Goal: Task Accomplishment & Management: Manage account settings

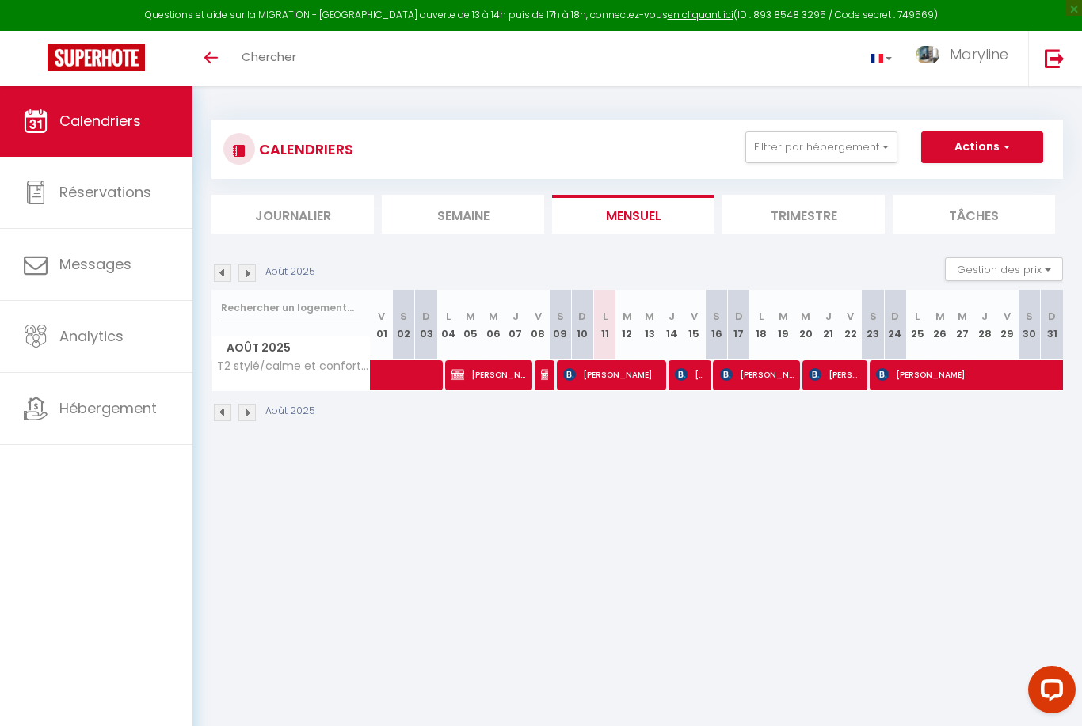
click at [251, 417] on img at bounding box center [246, 412] width 17 height 17
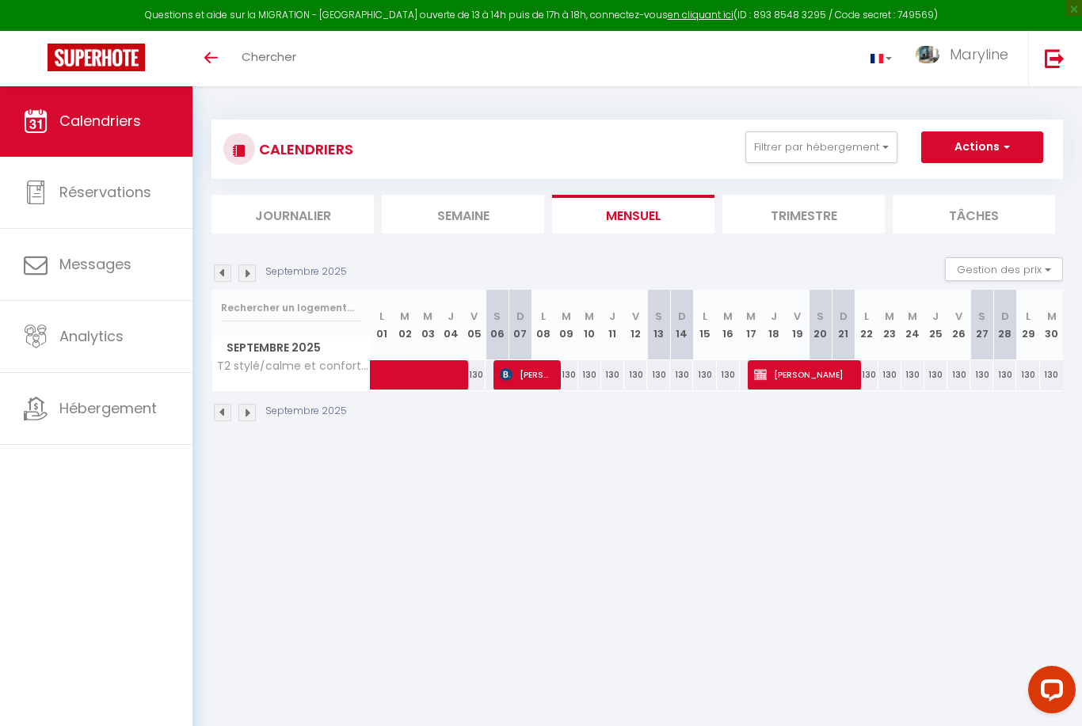
click at [255, 418] on img at bounding box center [246, 412] width 17 height 17
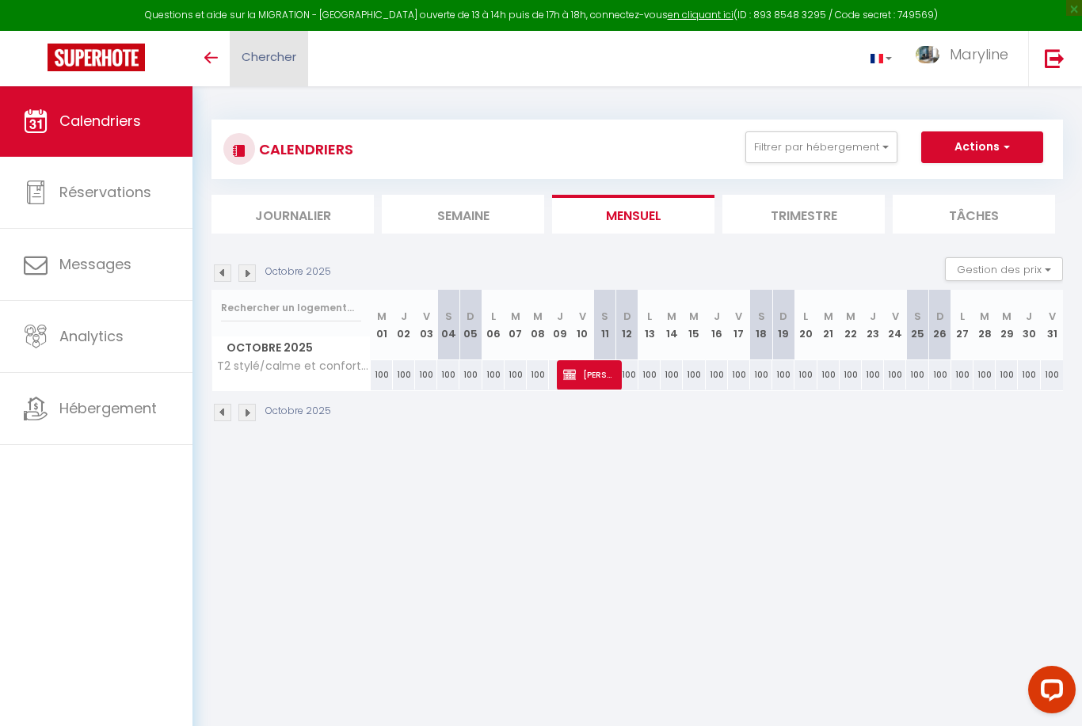
click at [242, 62] on span "Chercher" at bounding box center [269, 56] width 55 height 17
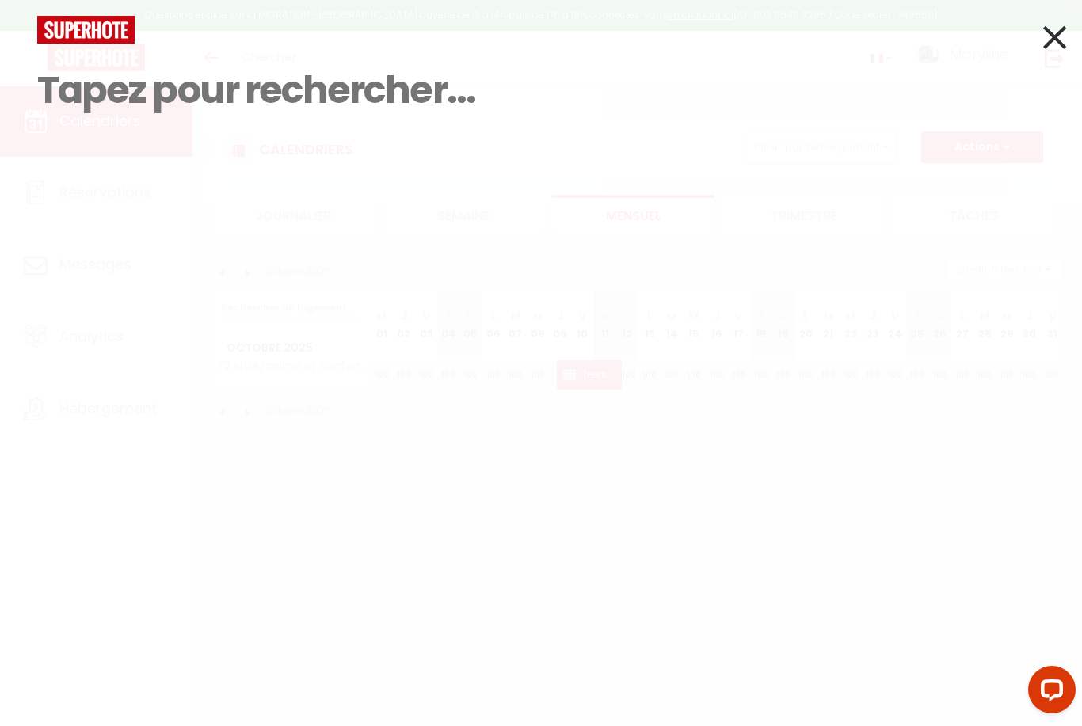
click at [113, 227] on div "Résultat de la recherche Id Appart Voyageur Checkin Checkout Nuits Pers. Platef…" at bounding box center [541, 363] width 1082 height 726
click at [1053, 25] on icon at bounding box center [1054, 37] width 23 height 40
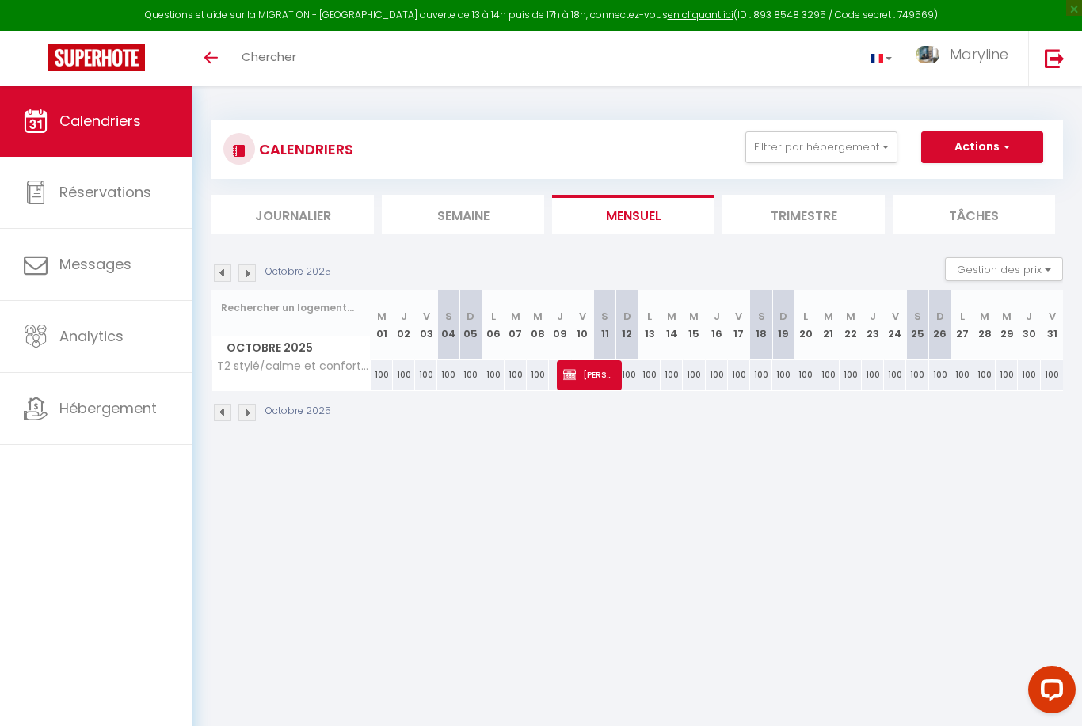
click at [1080, 618] on body "Questions et aide sur la MIGRATION - Salle Zoom ouverte de 13 à 14h puis de 17h…" at bounding box center [541, 449] width 1082 height 726
click at [878, 158] on button "Filtrer par hébergement" at bounding box center [821, 147] width 152 height 32
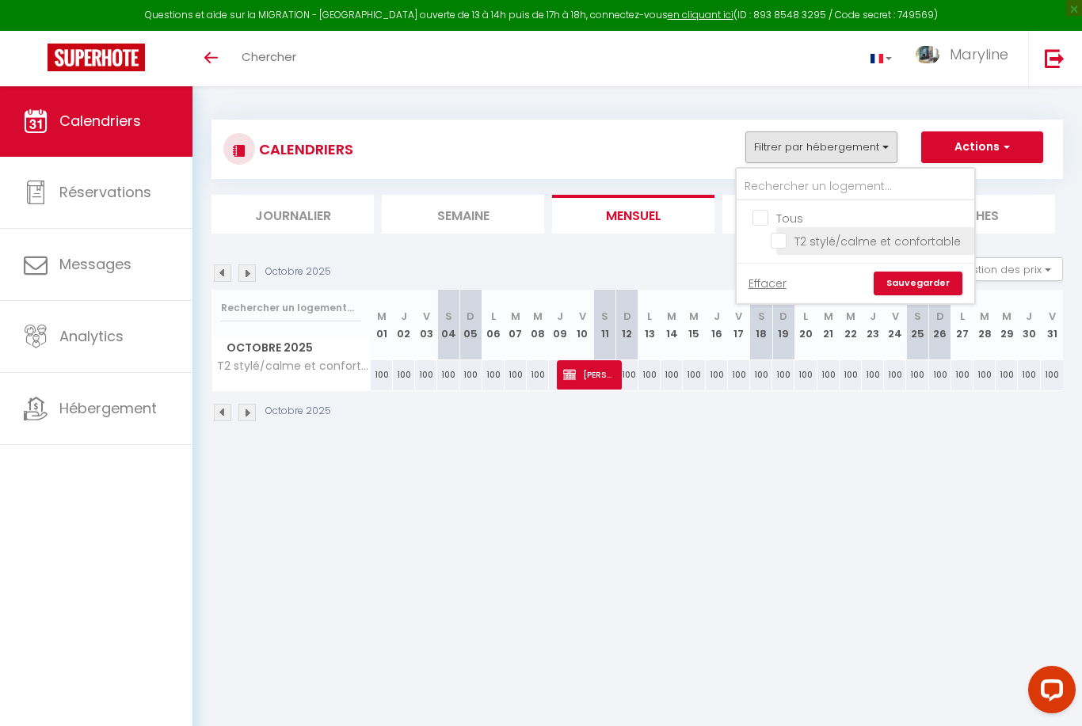
click at [783, 241] on input "T2 stylé/calme et confortable" at bounding box center [870, 240] width 198 height 16
checkbox input "true"
click at [571, 151] on div at bounding box center [541, 363] width 1082 height 726
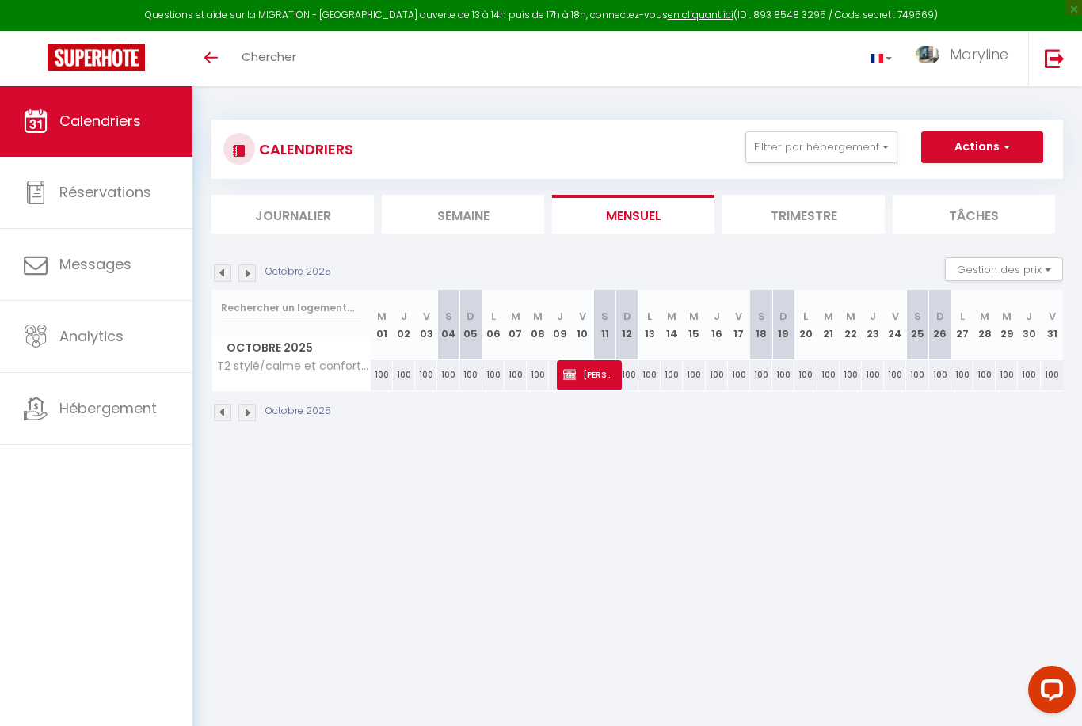
click at [1008, 143] on span "button" at bounding box center [1005, 147] width 10 height 16
click at [821, 558] on div at bounding box center [541, 363] width 1082 height 726
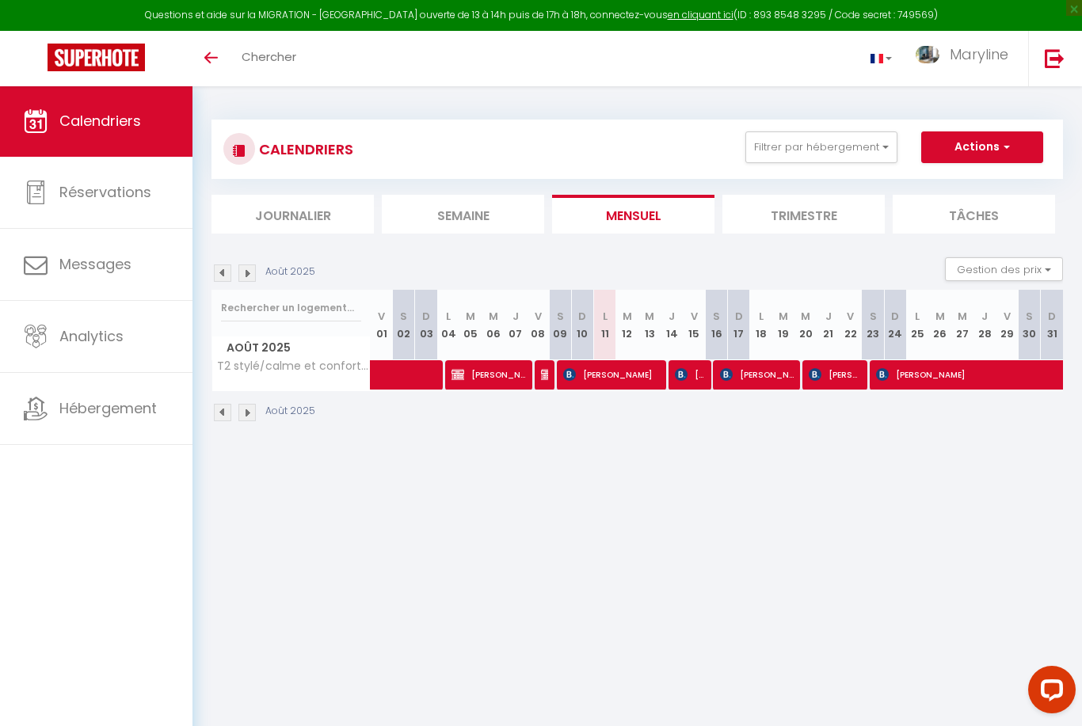
click at [229, 410] on img at bounding box center [222, 412] width 17 height 17
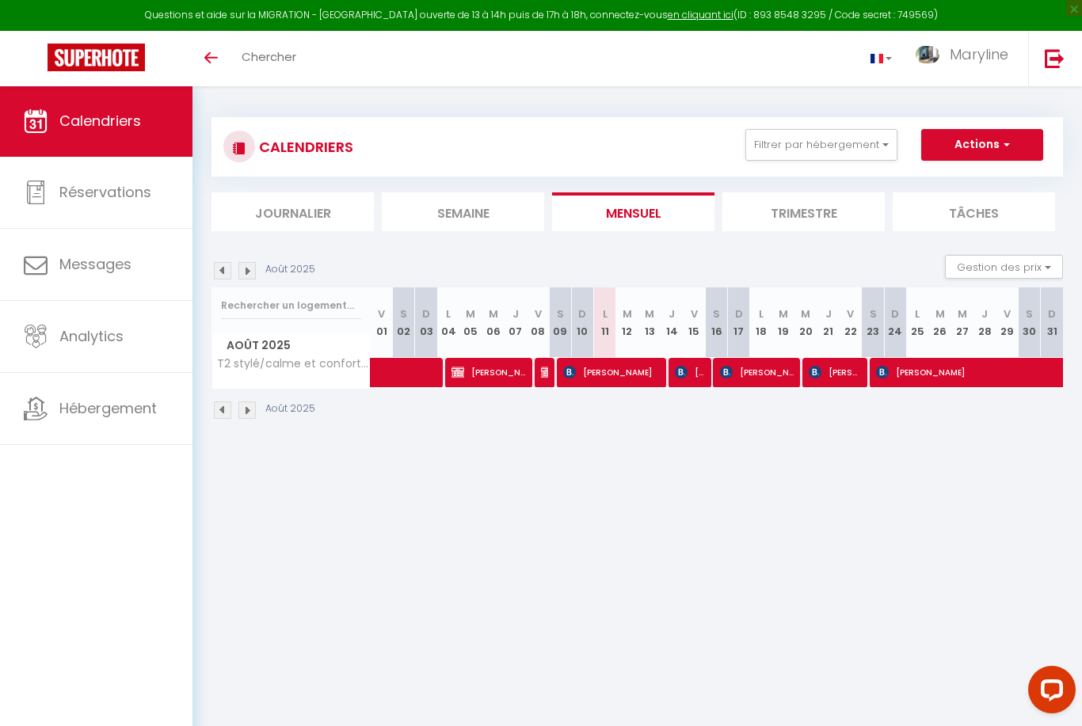
scroll to position [13, 0]
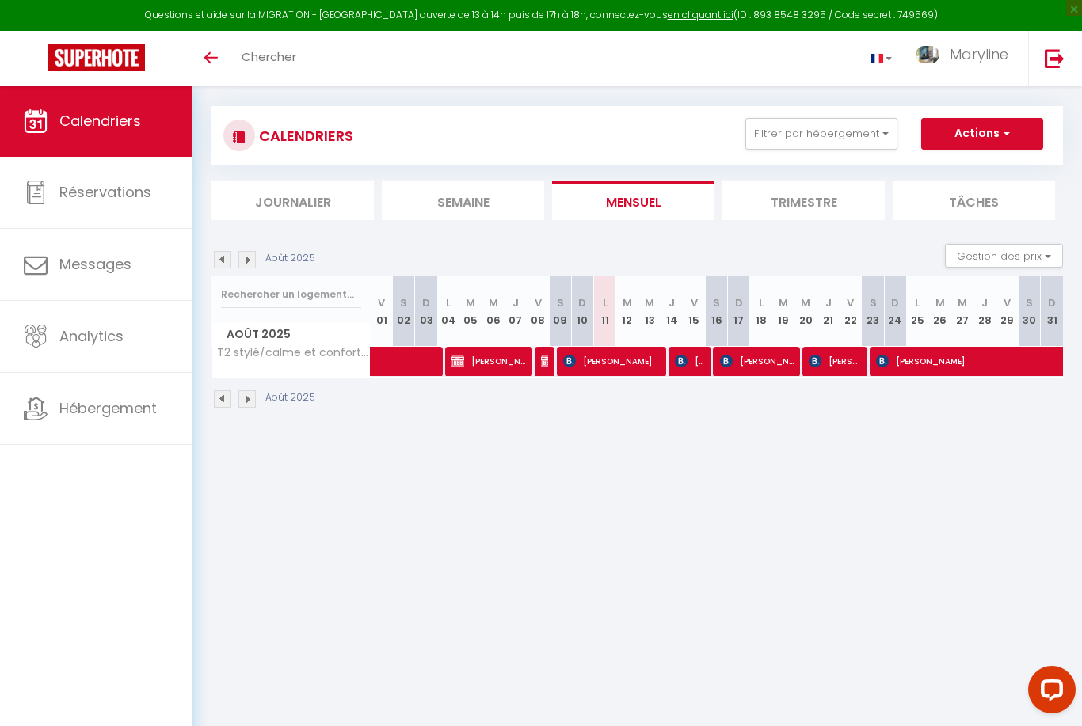
click at [222, 406] on img at bounding box center [222, 399] width 17 height 17
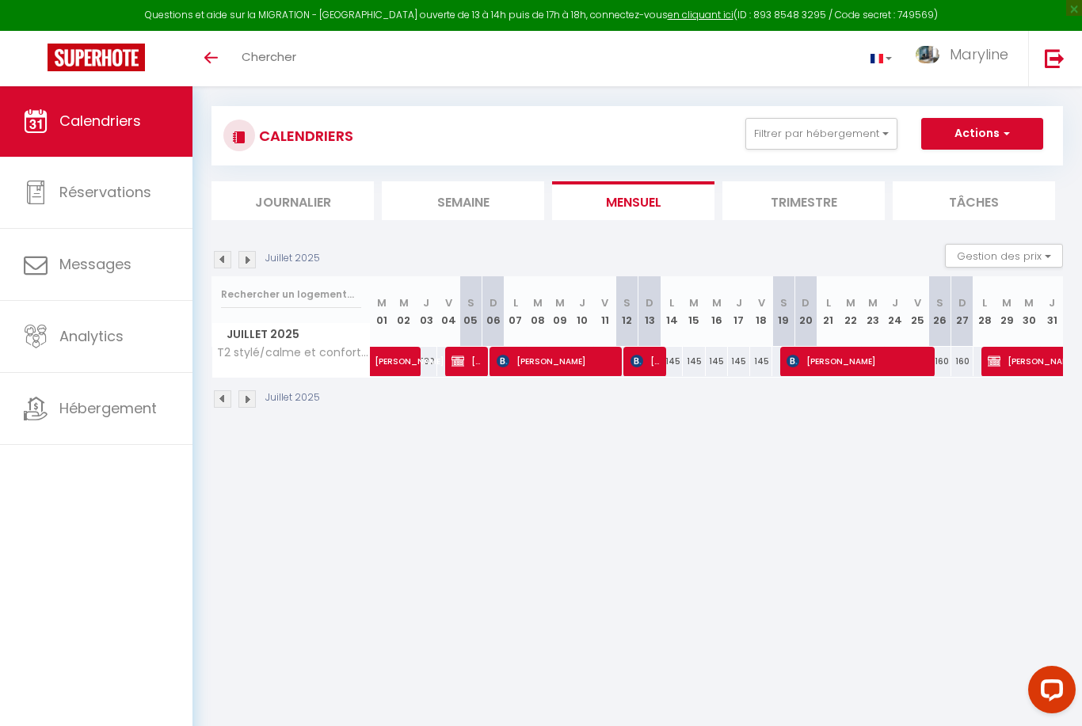
click at [255, 395] on img at bounding box center [246, 399] width 17 height 17
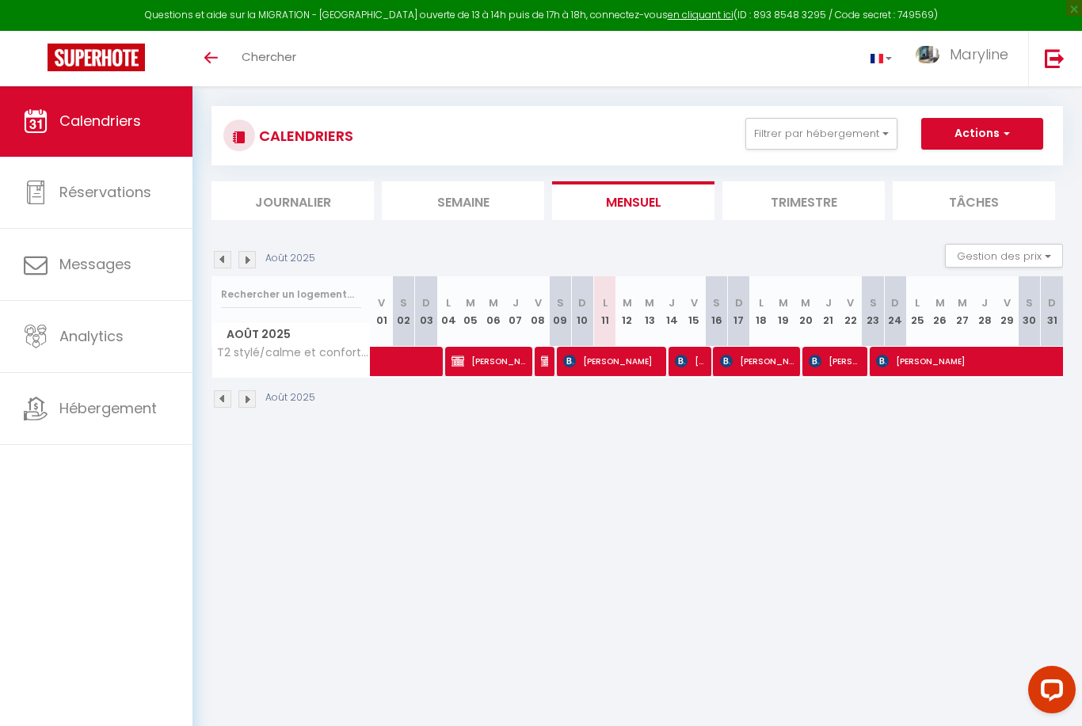
click at [608, 366] on span "[PERSON_NAME]" at bounding box center [611, 361] width 96 height 30
select select "OK"
select select "KO"
select select "0"
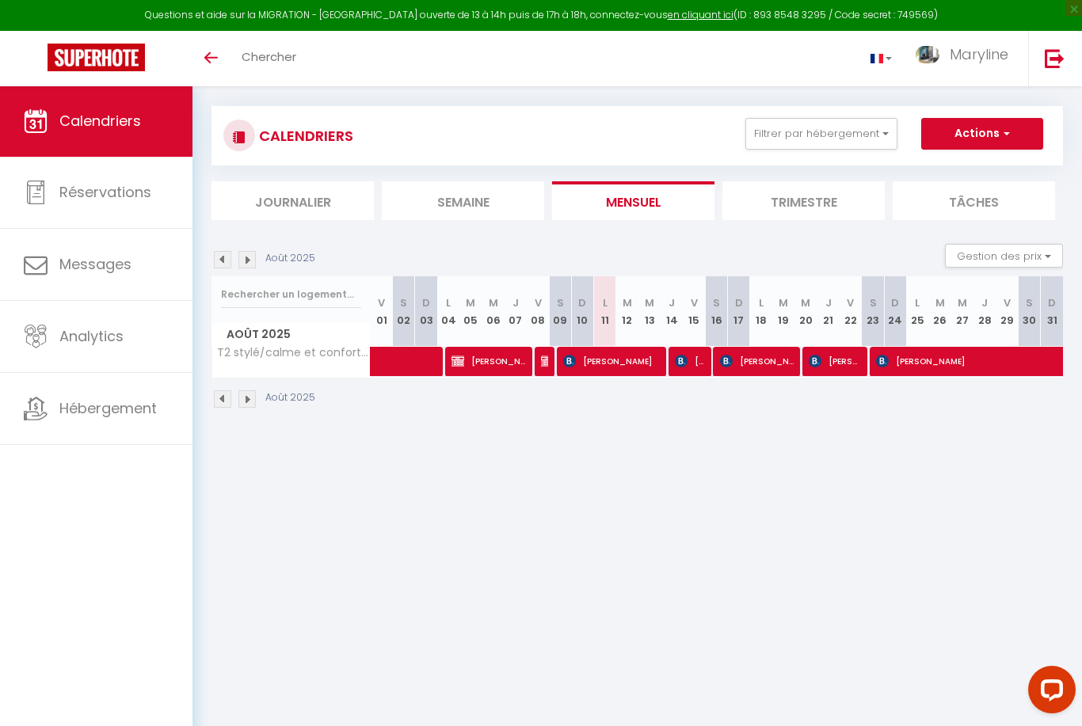
select select "1"
select select
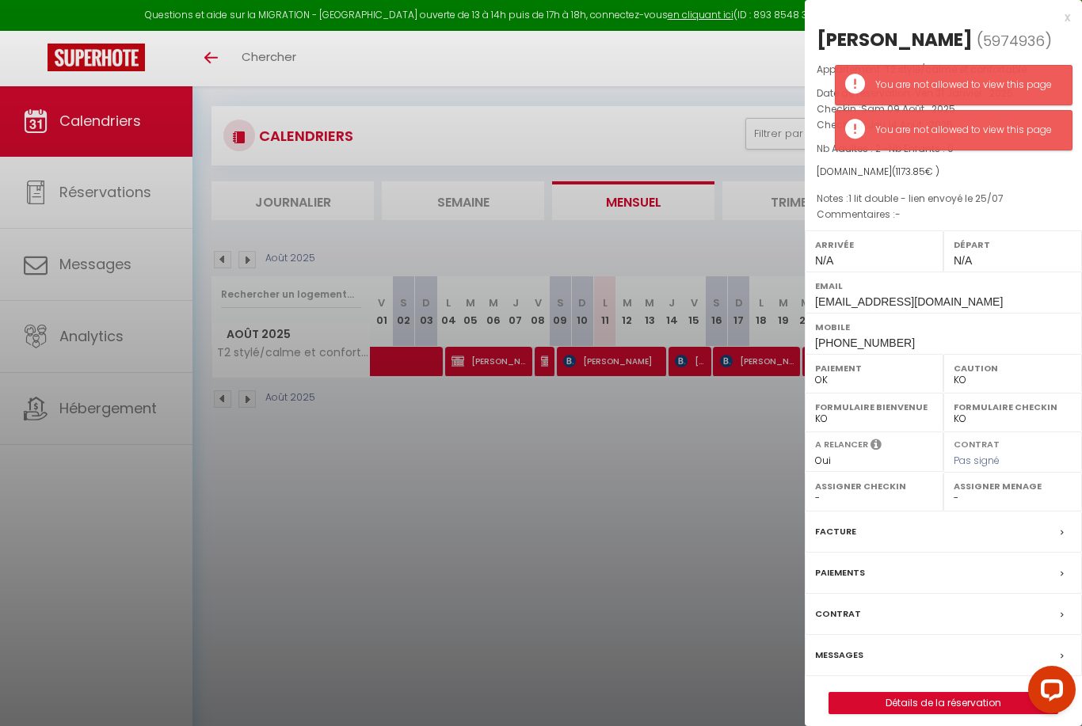
click at [585, 502] on div at bounding box center [541, 363] width 1082 height 726
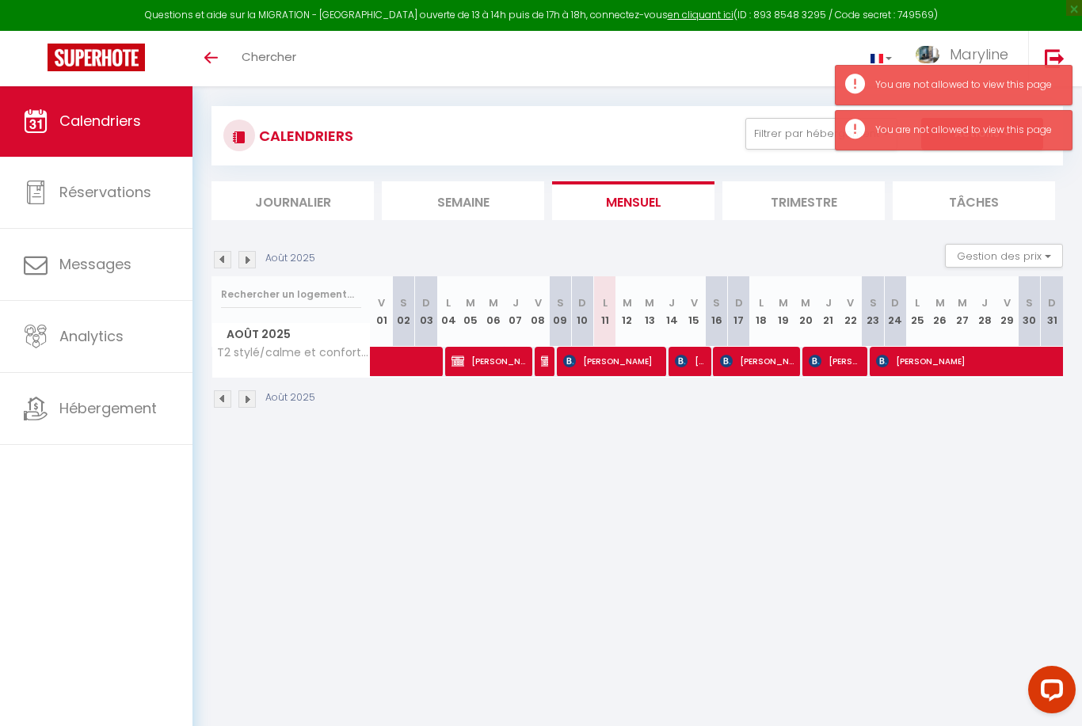
click at [610, 354] on span "[PERSON_NAME]" at bounding box center [611, 361] width 96 height 30
select select
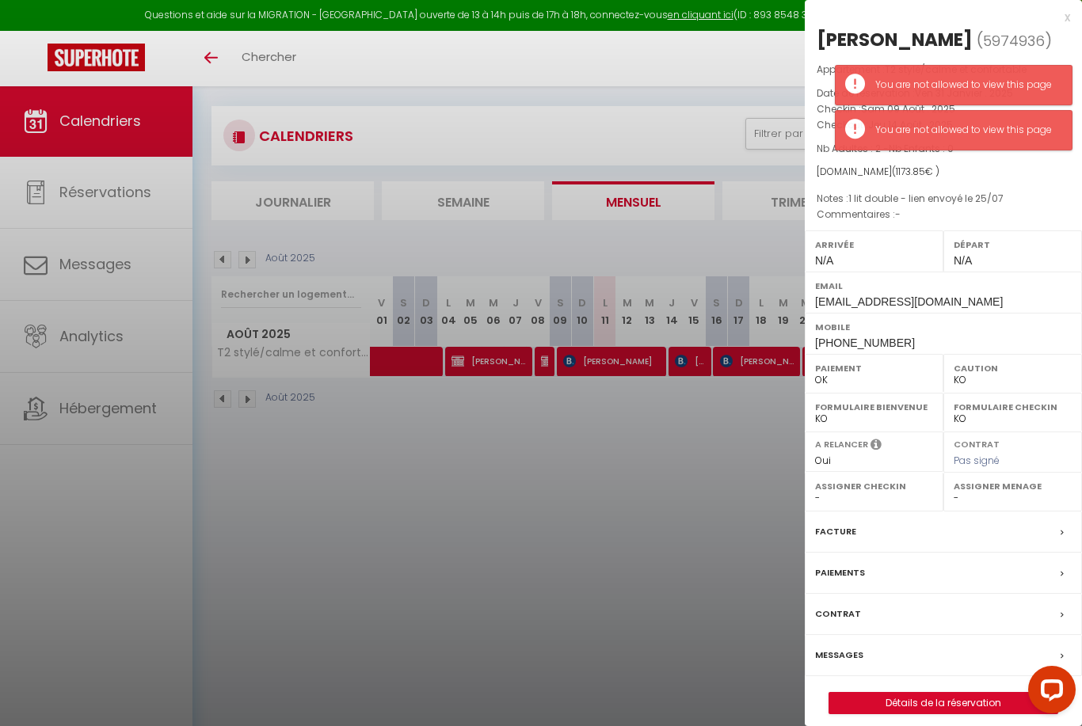
click at [681, 360] on div at bounding box center [541, 363] width 1082 height 726
select select
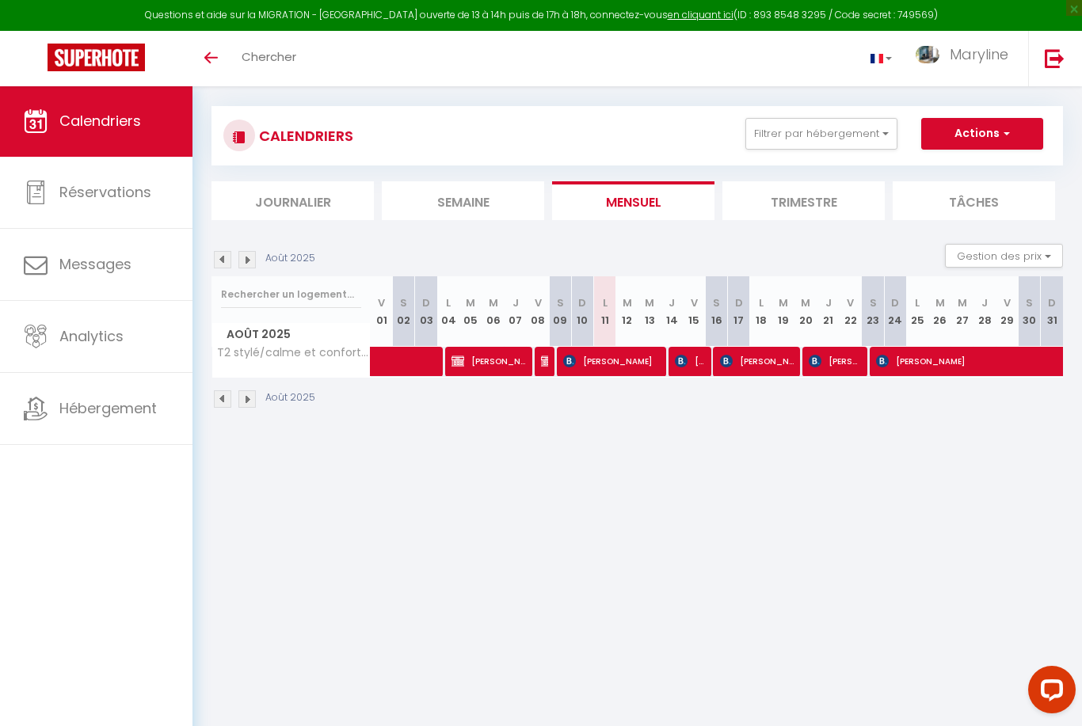
click at [688, 358] on img at bounding box center [681, 361] width 13 height 13
select select
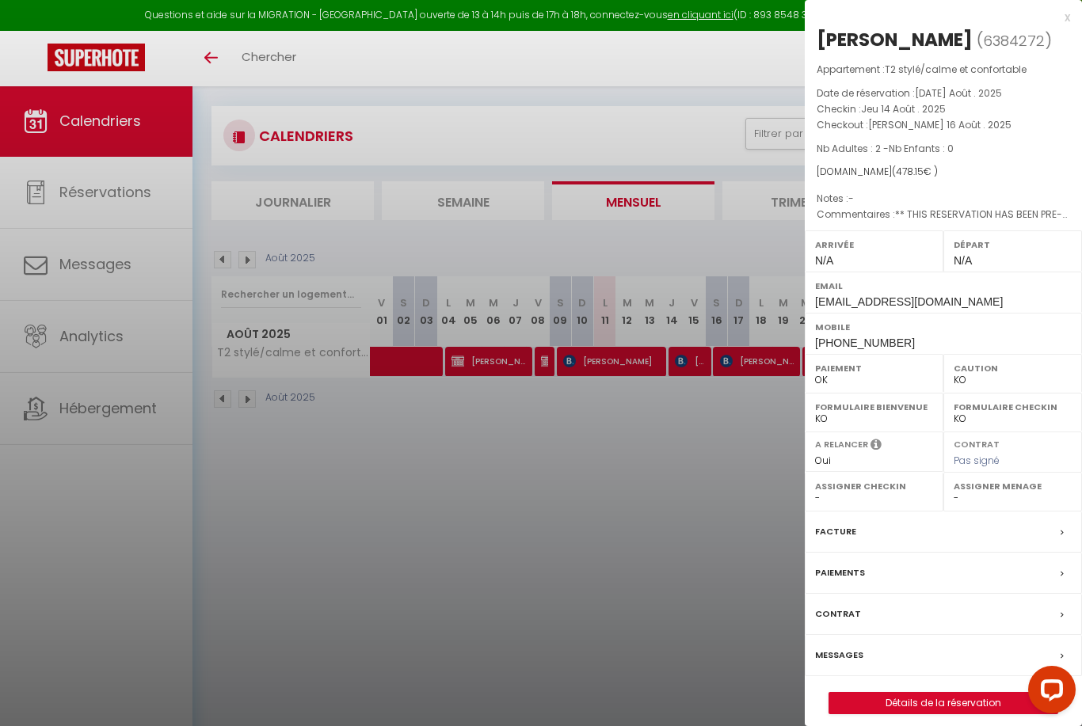
click at [757, 362] on div at bounding box center [541, 363] width 1082 height 726
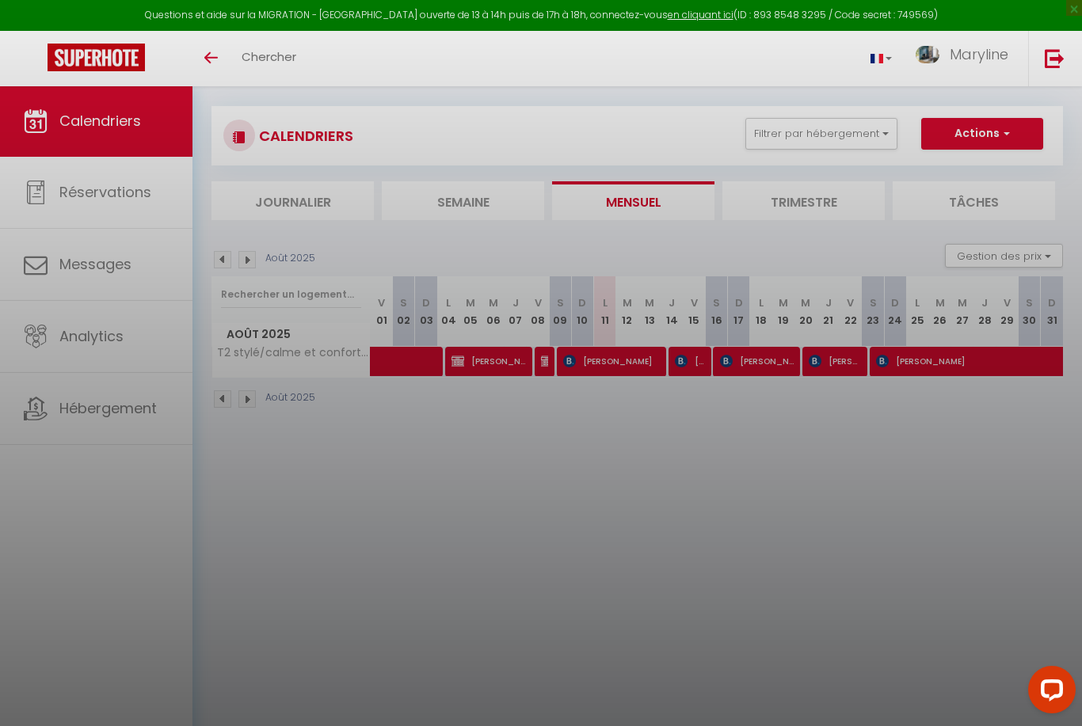
select select
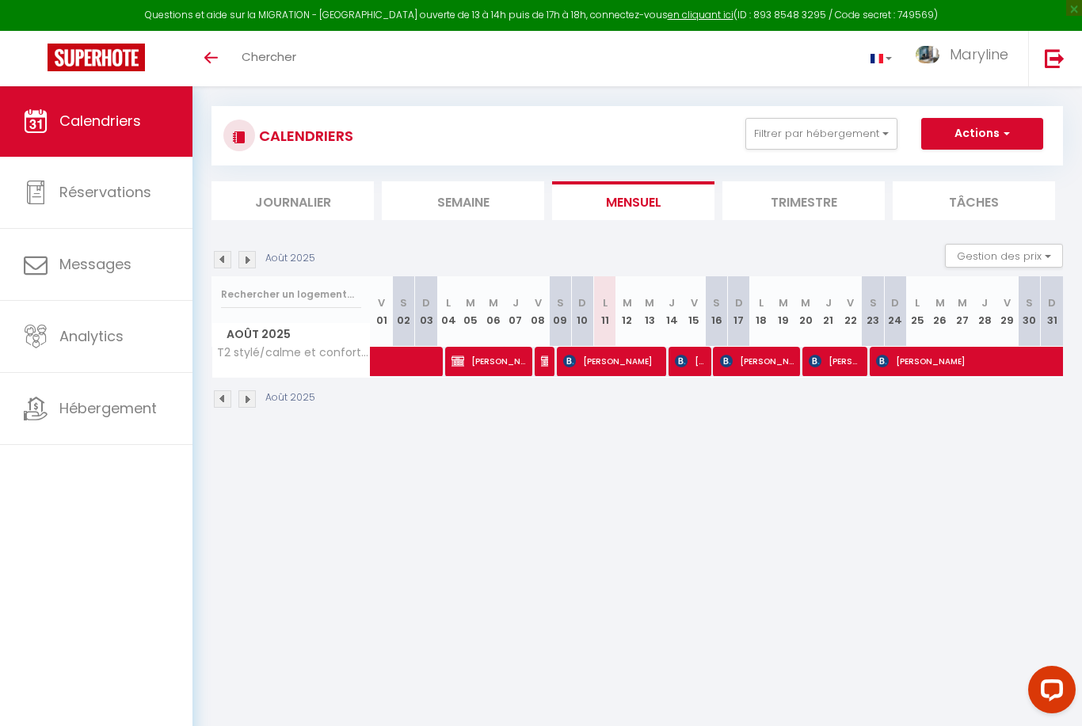
click at [761, 366] on span "[PERSON_NAME]" at bounding box center [757, 361] width 74 height 30
select select
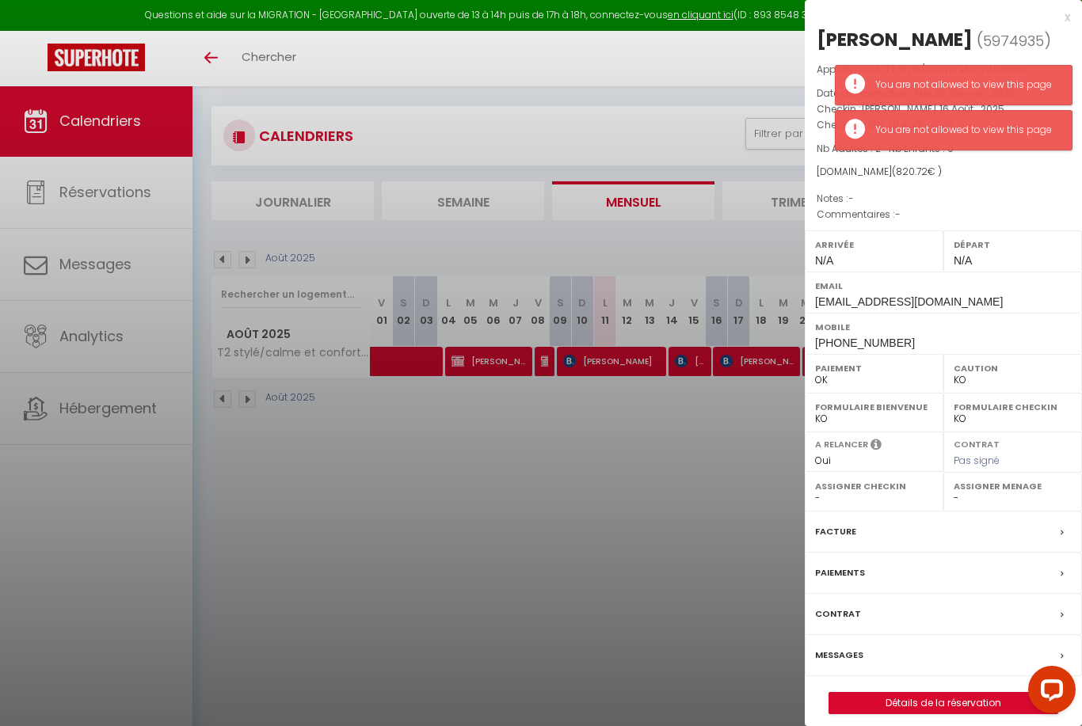
click at [722, 455] on div at bounding box center [541, 363] width 1082 height 726
select select
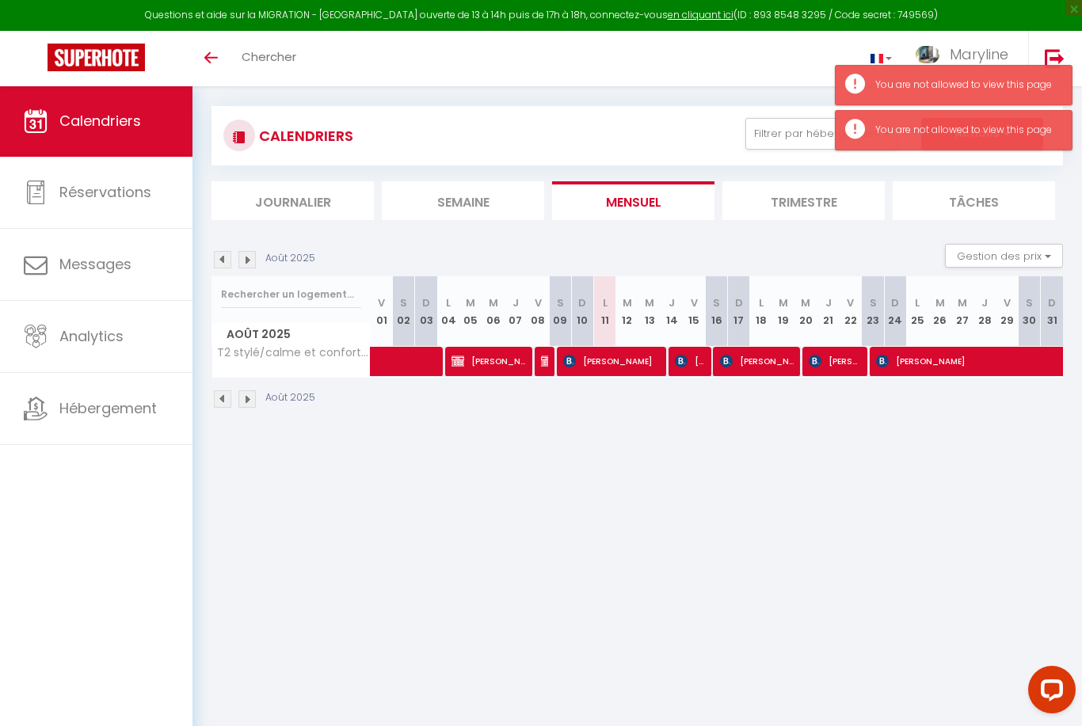
click at [835, 364] on span "[PERSON_NAME]" at bounding box center [834, 361] width 51 height 30
select select
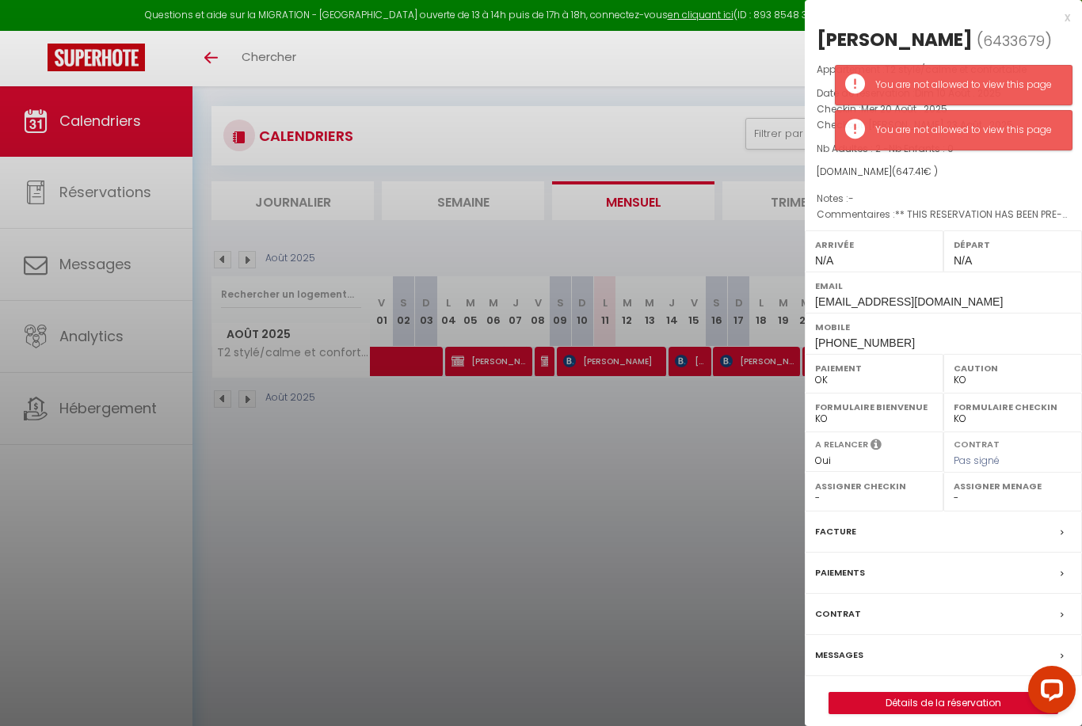
click at [746, 467] on div at bounding box center [541, 363] width 1082 height 726
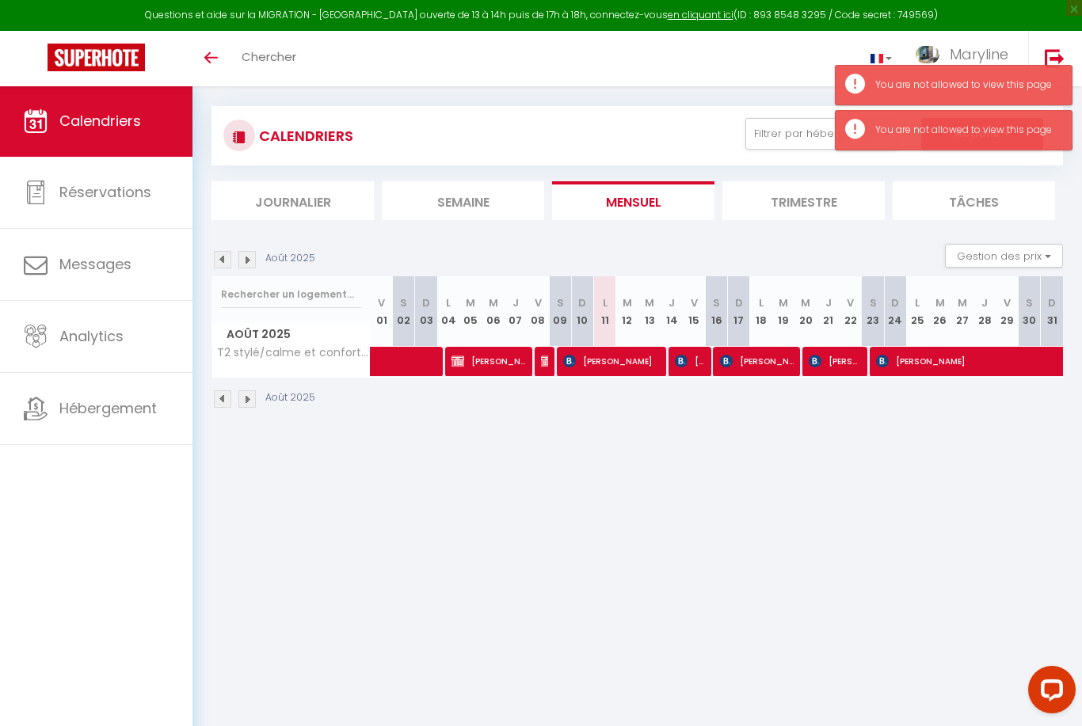
select select
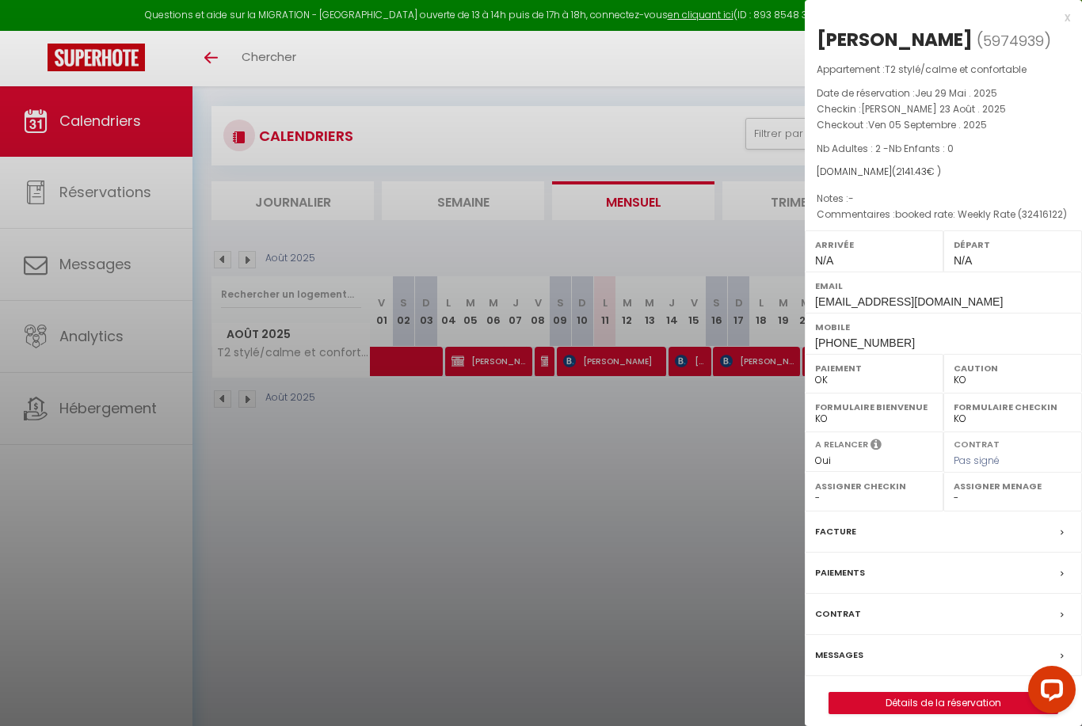
click at [652, 453] on div at bounding box center [541, 363] width 1082 height 726
